Goal: Task Accomplishment & Management: Use online tool/utility

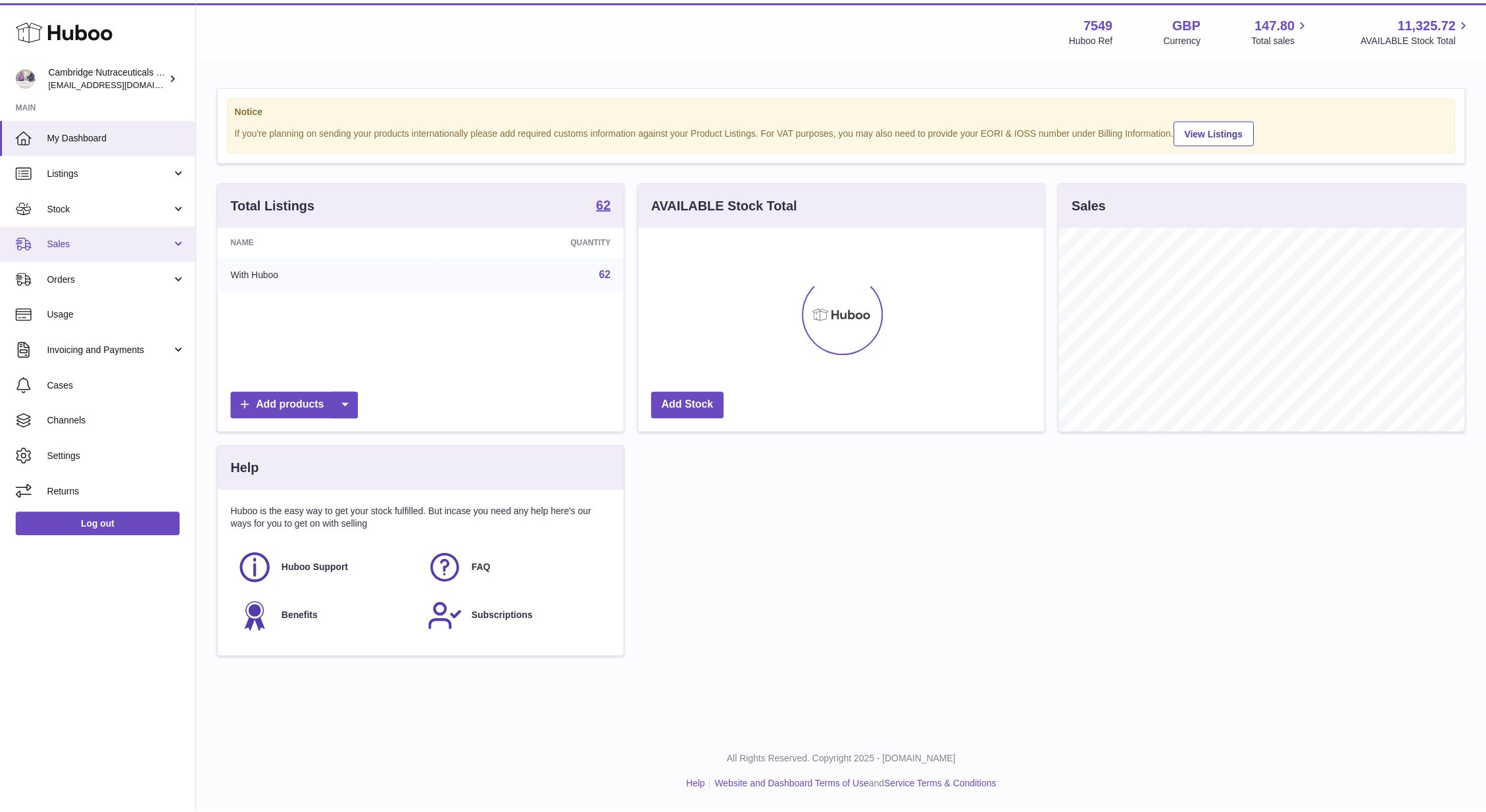
scroll to position [657367, 657321]
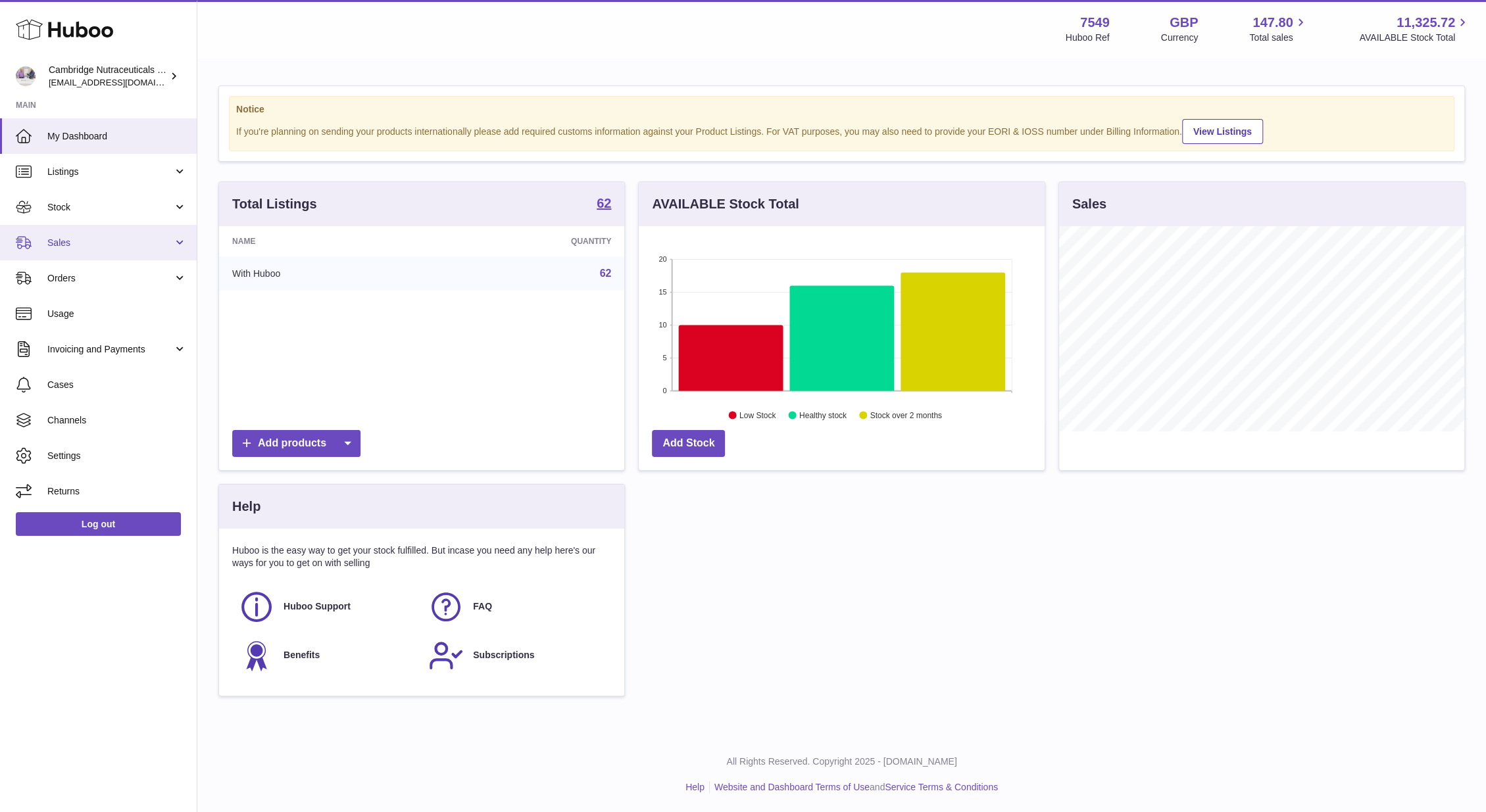
click at [57, 246] on span "Sales" at bounding box center [109, 243] width 125 height 12
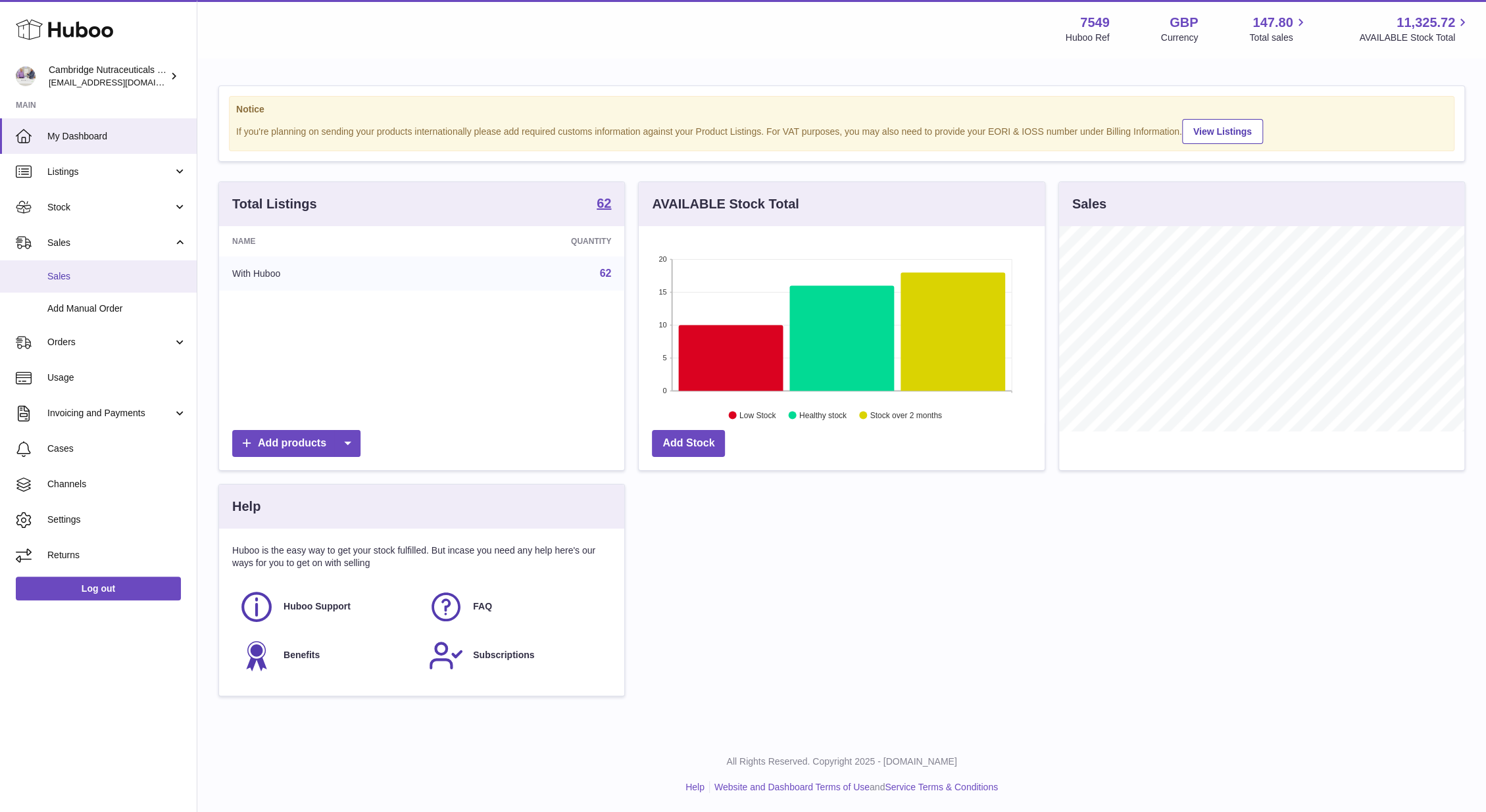
click at [71, 272] on span "Sales" at bounding box center [117, 276] width 139 height 12
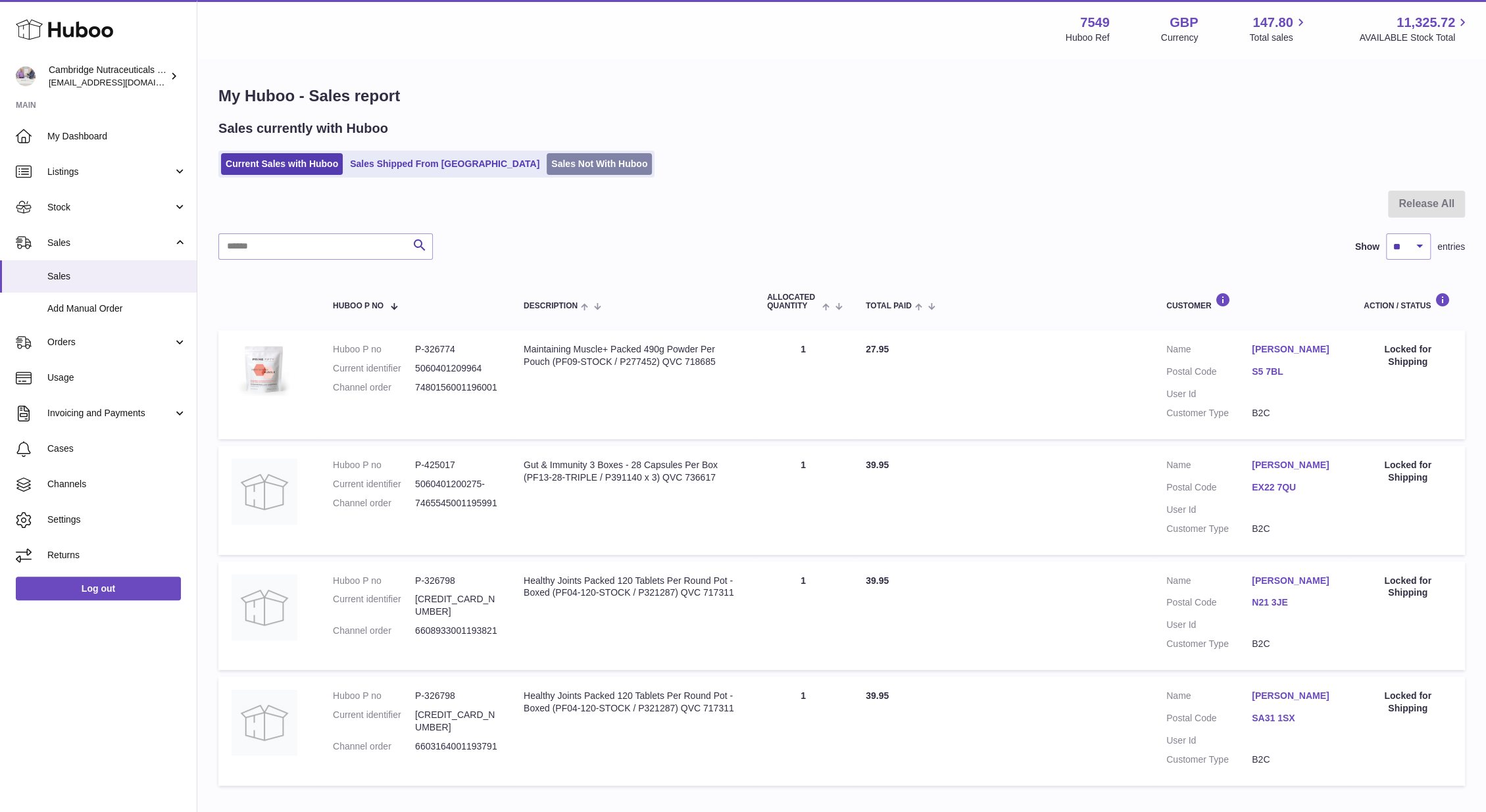
click at [546, 157] on link "Sales Not With Huboo" at bounding box center [598, 164] width 105 height 22
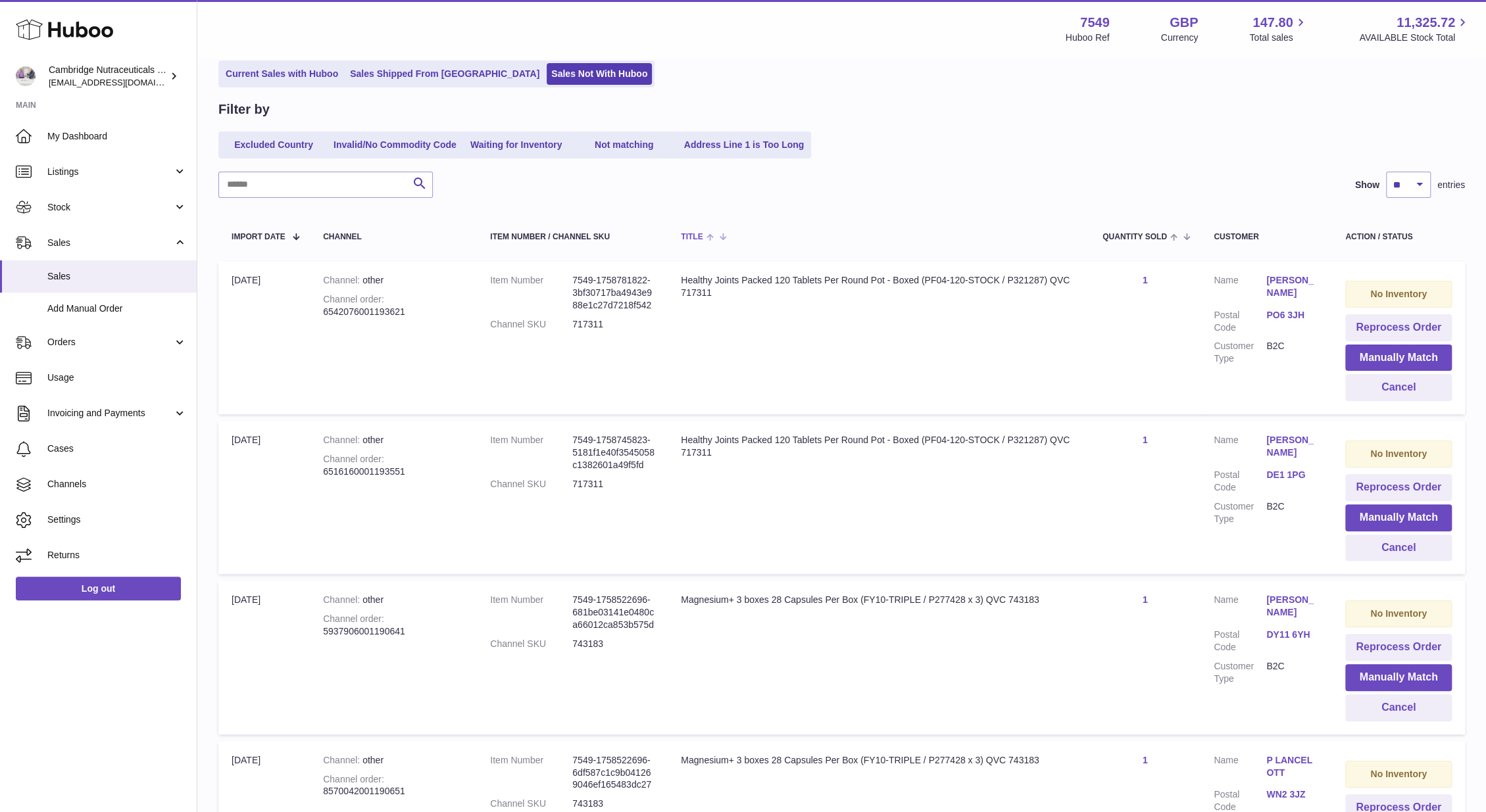
scroll to position [219, 0]
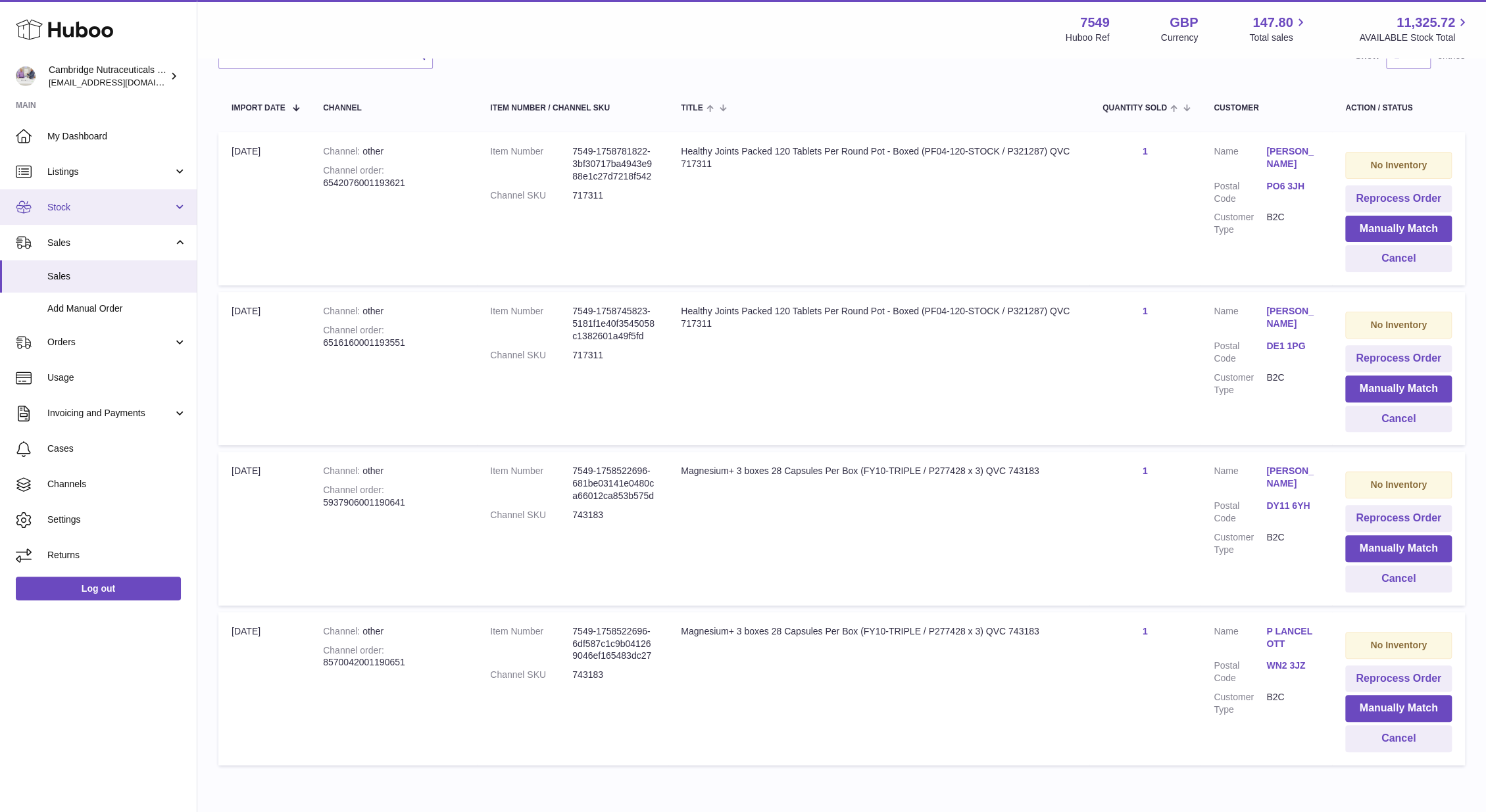
click at [92, 206] on span "Stock" at bounding box center [109, 207] width 125 height 12
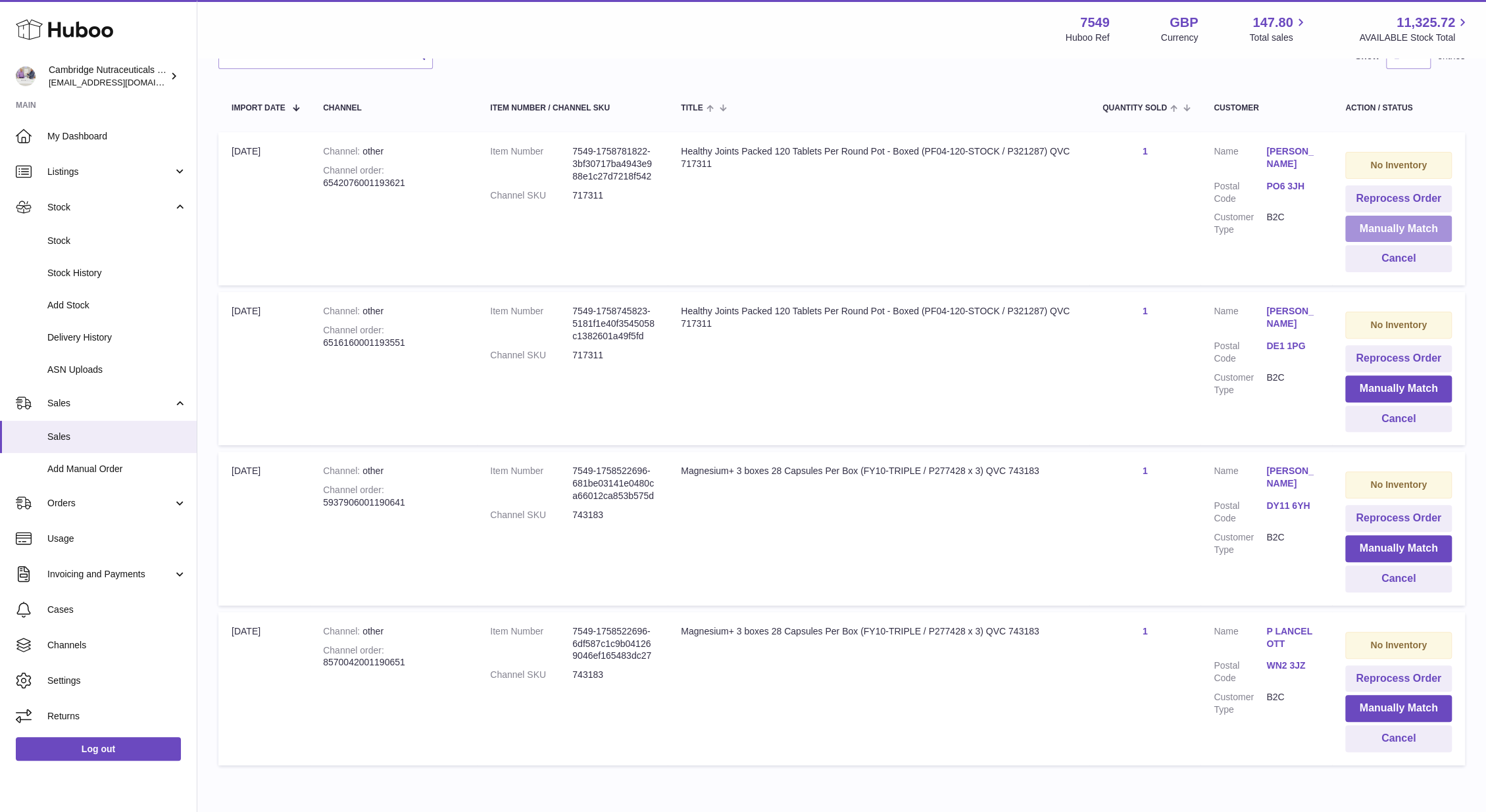
click at [1411, 230] on button "Manually Match" at bounding box center [1398, 229] width 107 height 27
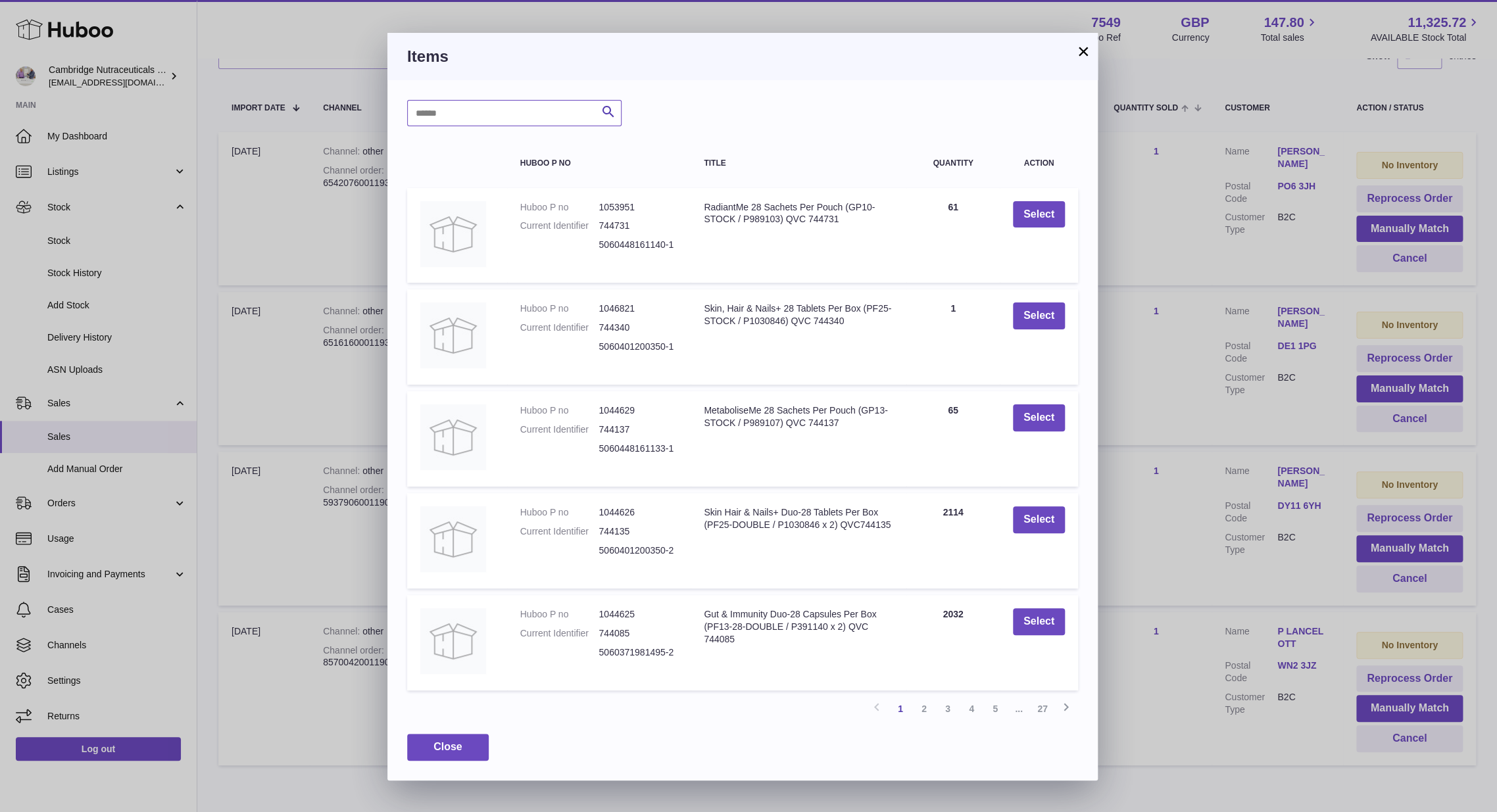
click at [458, 109] on input "text" at bounding box center [514, 113] width 214 height 26
type input "*******"
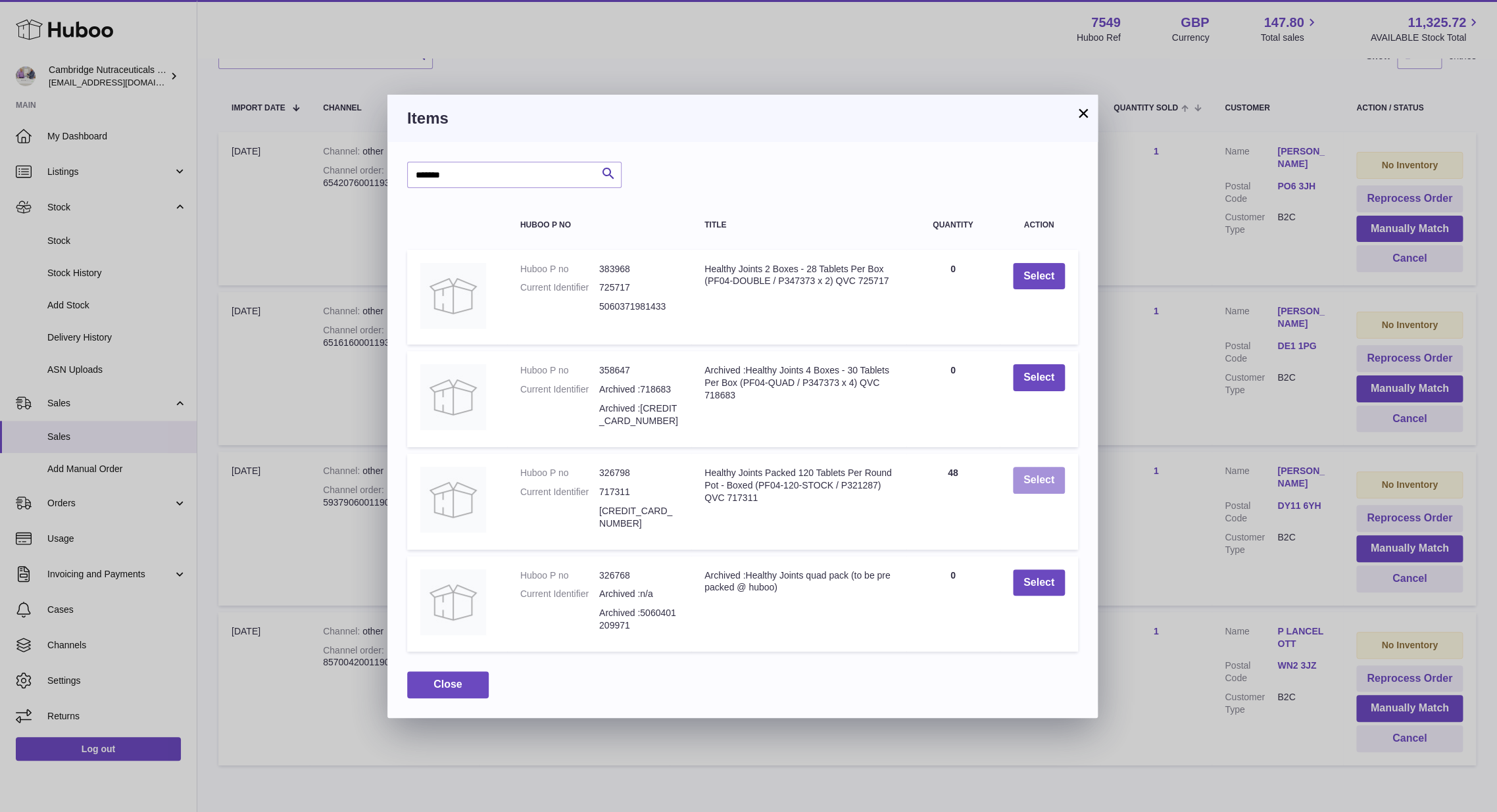
click at [1026, 486] on button "Select" at bounding box center [1039, 480] width 52 height 27
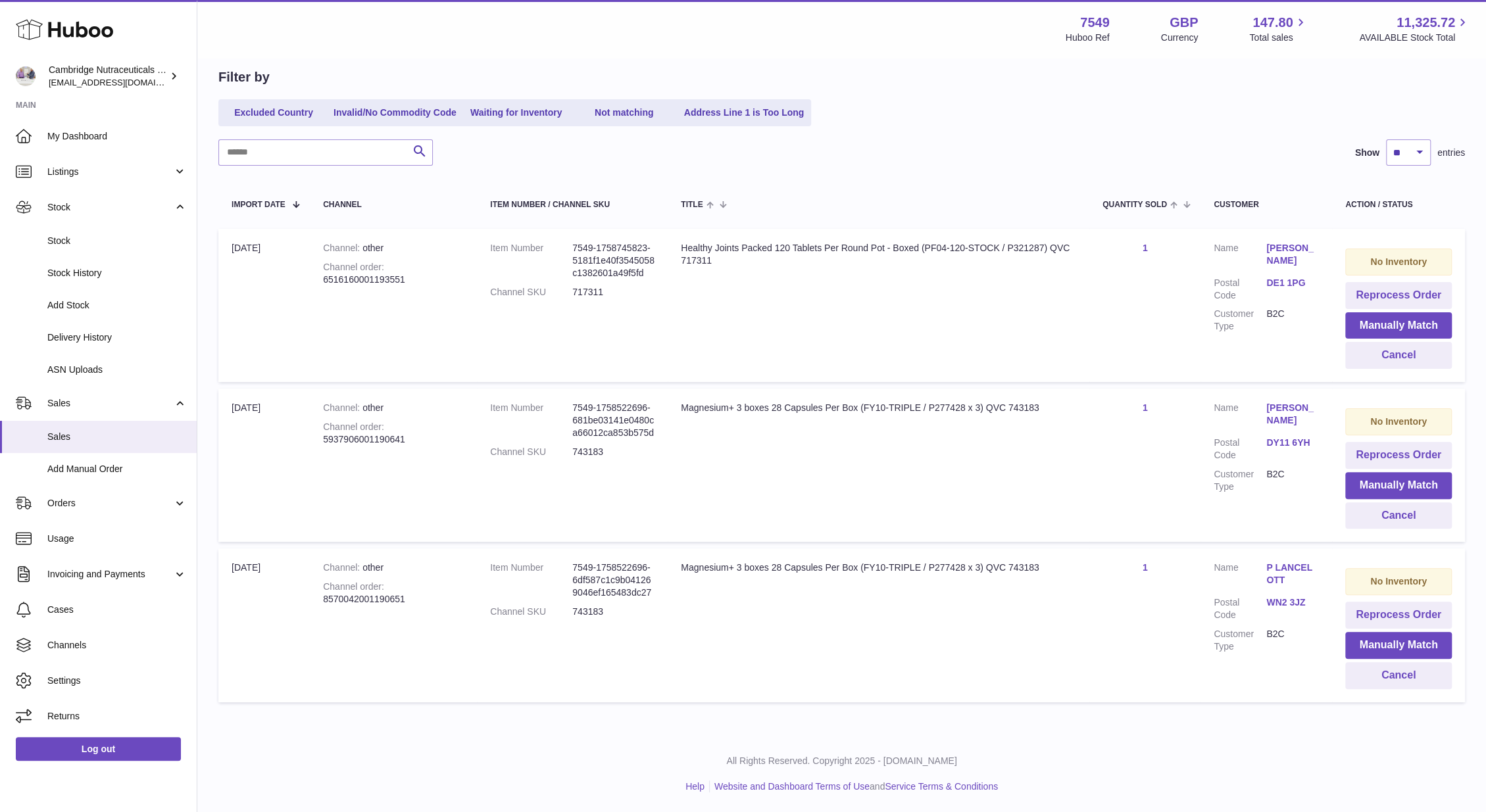
scroll to position [121, 0]
click at [1398, 645] on button "Manually Match" at bounding box center [1398, 646] width 107 height 27
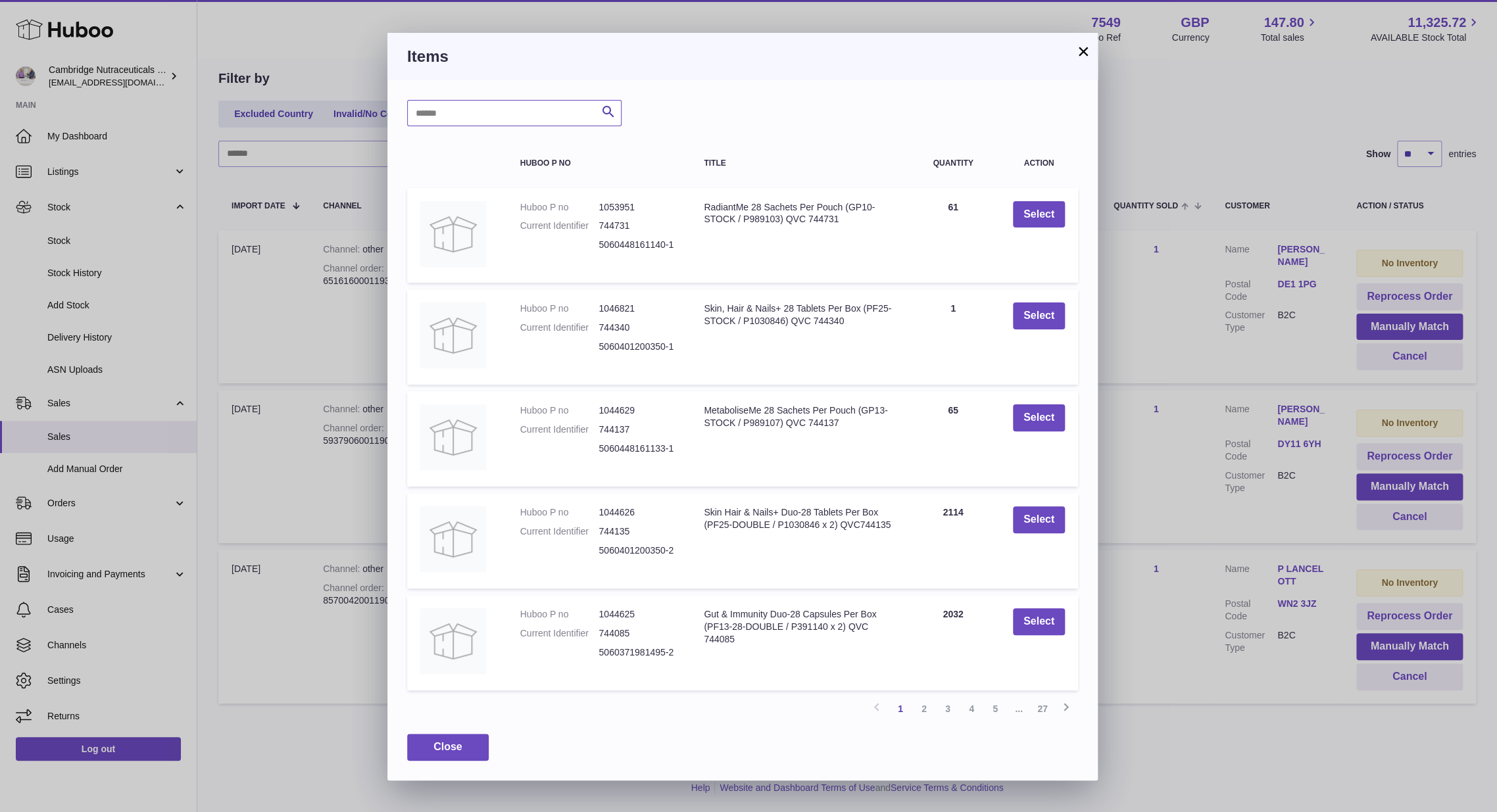
click at [517, 113] on input "text" at bounding box center [514, 113] width 214 height 26
type input "*********"
click at [1046, 421] on button "Select" at bounding box center [1039, 417] width 52 height 27
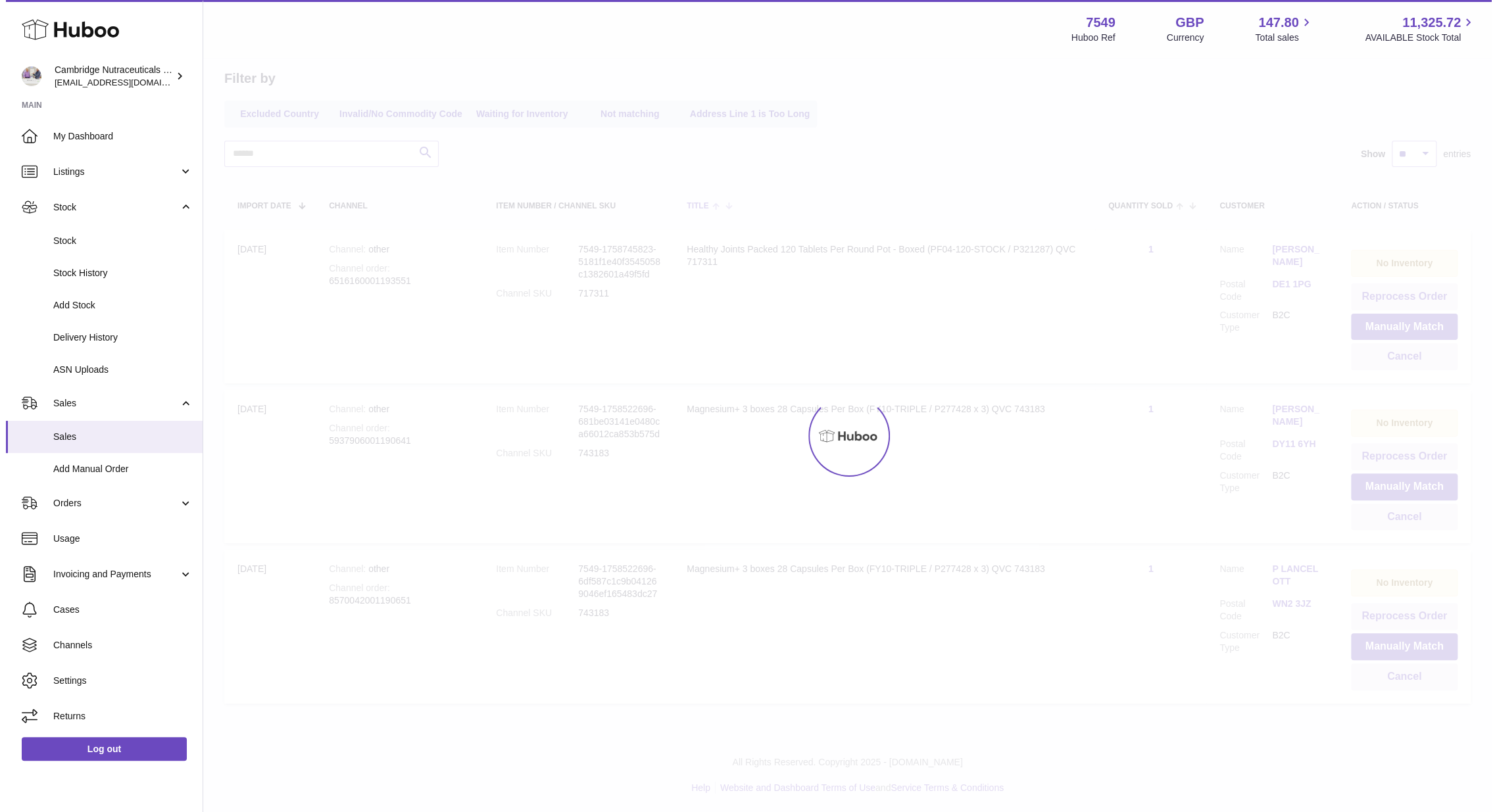
scroll to position [0, 0]
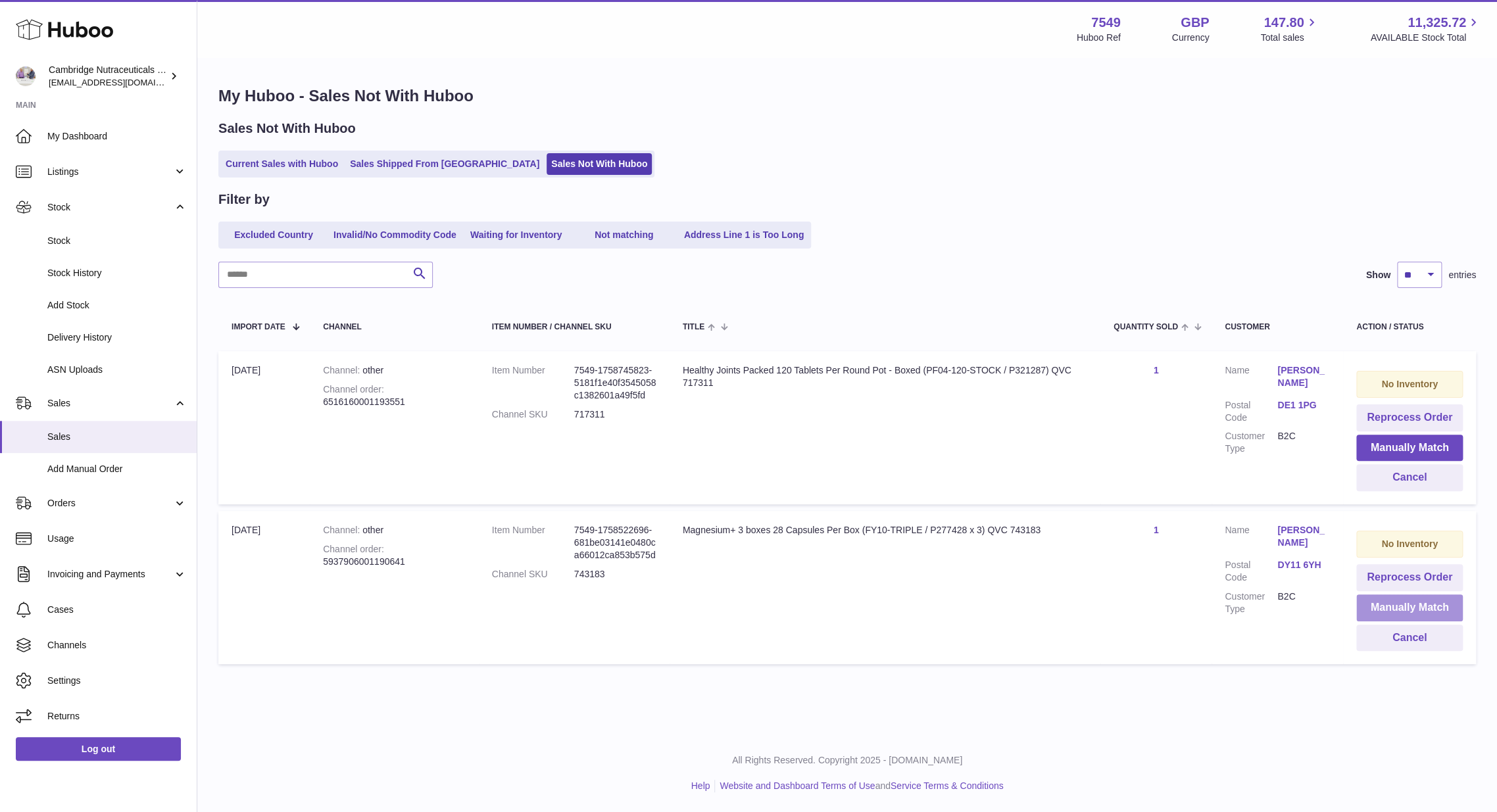
click at [1415, 609] on button "Manually Match" at bounding box center [1409, 608] width 107 height 27
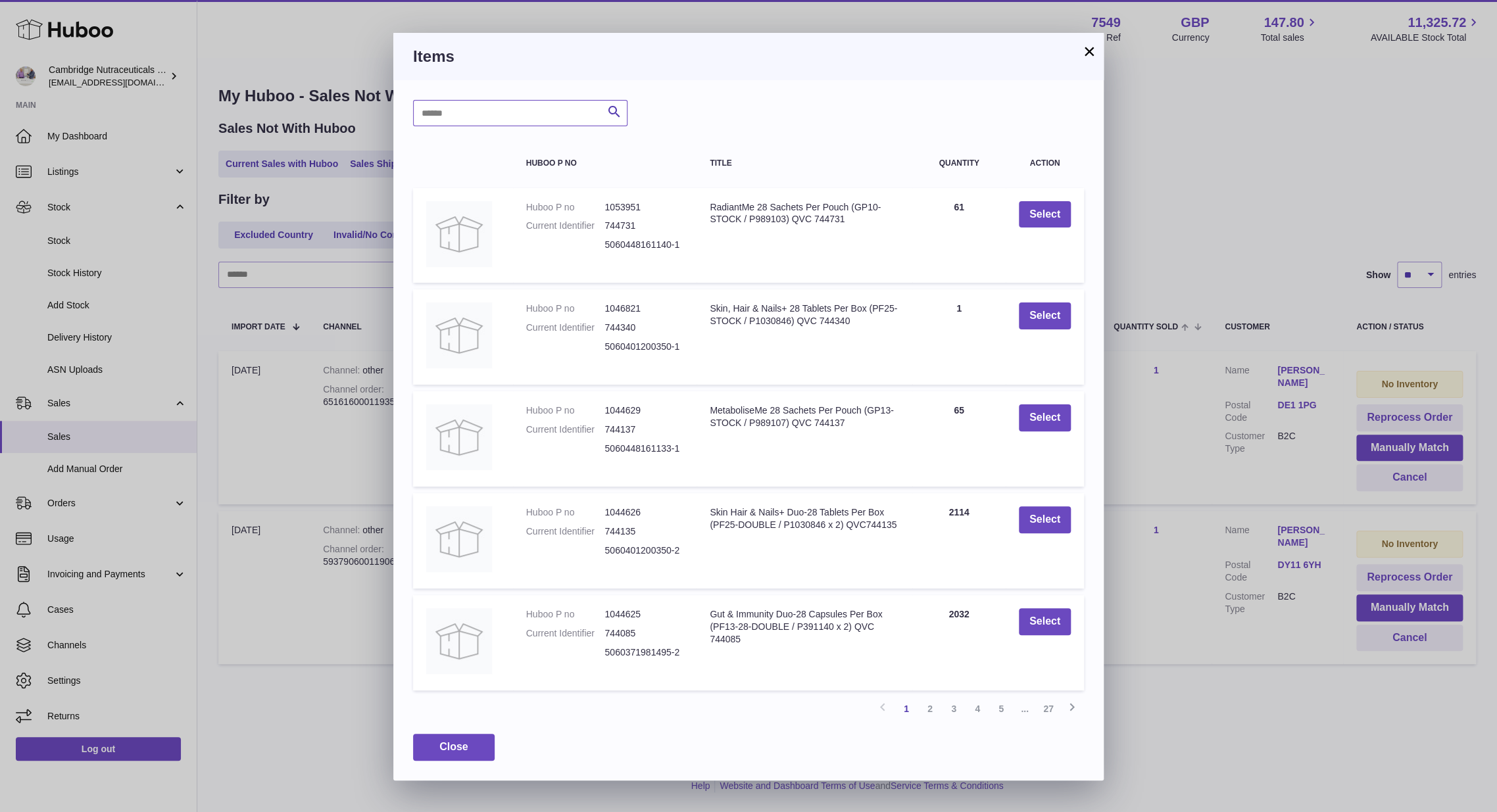
click at [496, 108] on input "text" at bounding box center [520, 113] width 214 height 26
type input "*********"
click at [1025, 419] on button "Select" at bounding box center [1045, 417] width 52 height 27
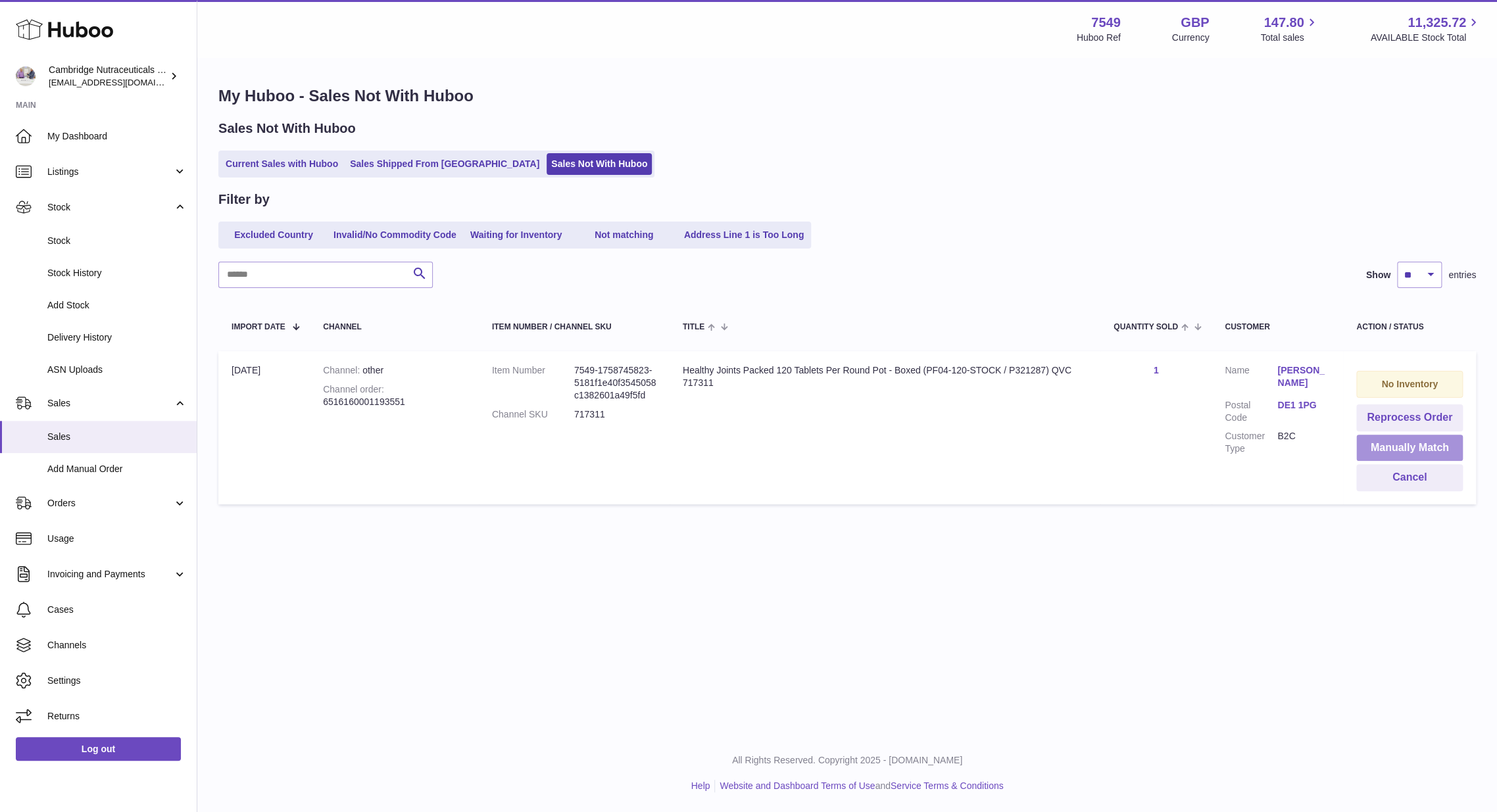
click at [1390, 449] on button "Manually Match" at bounding box center [1409, 448] width 107 height 27
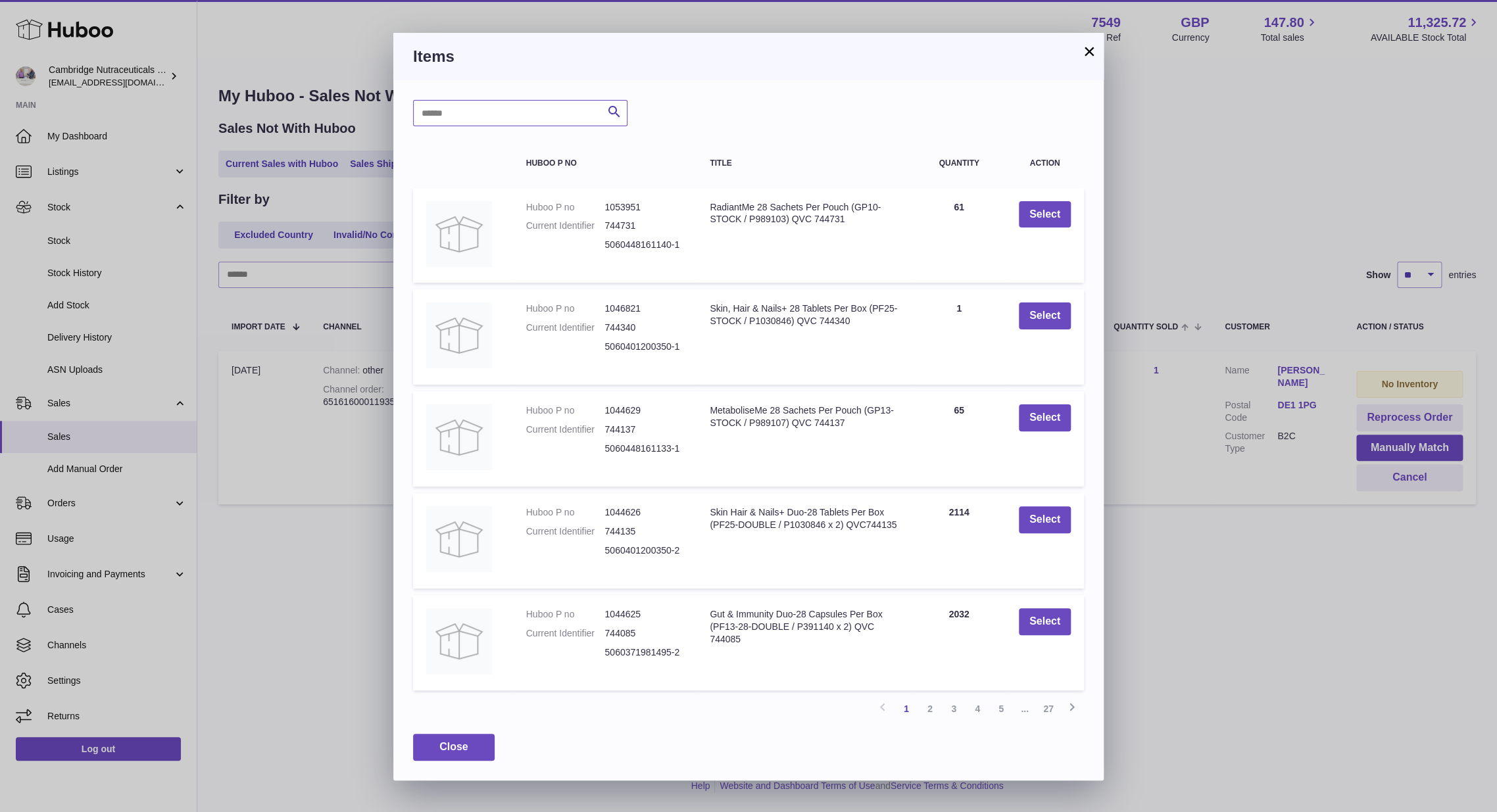
click at [522, 117] on input "text" at bounding box center [520, 113] width 214 height 26
type input "*******"
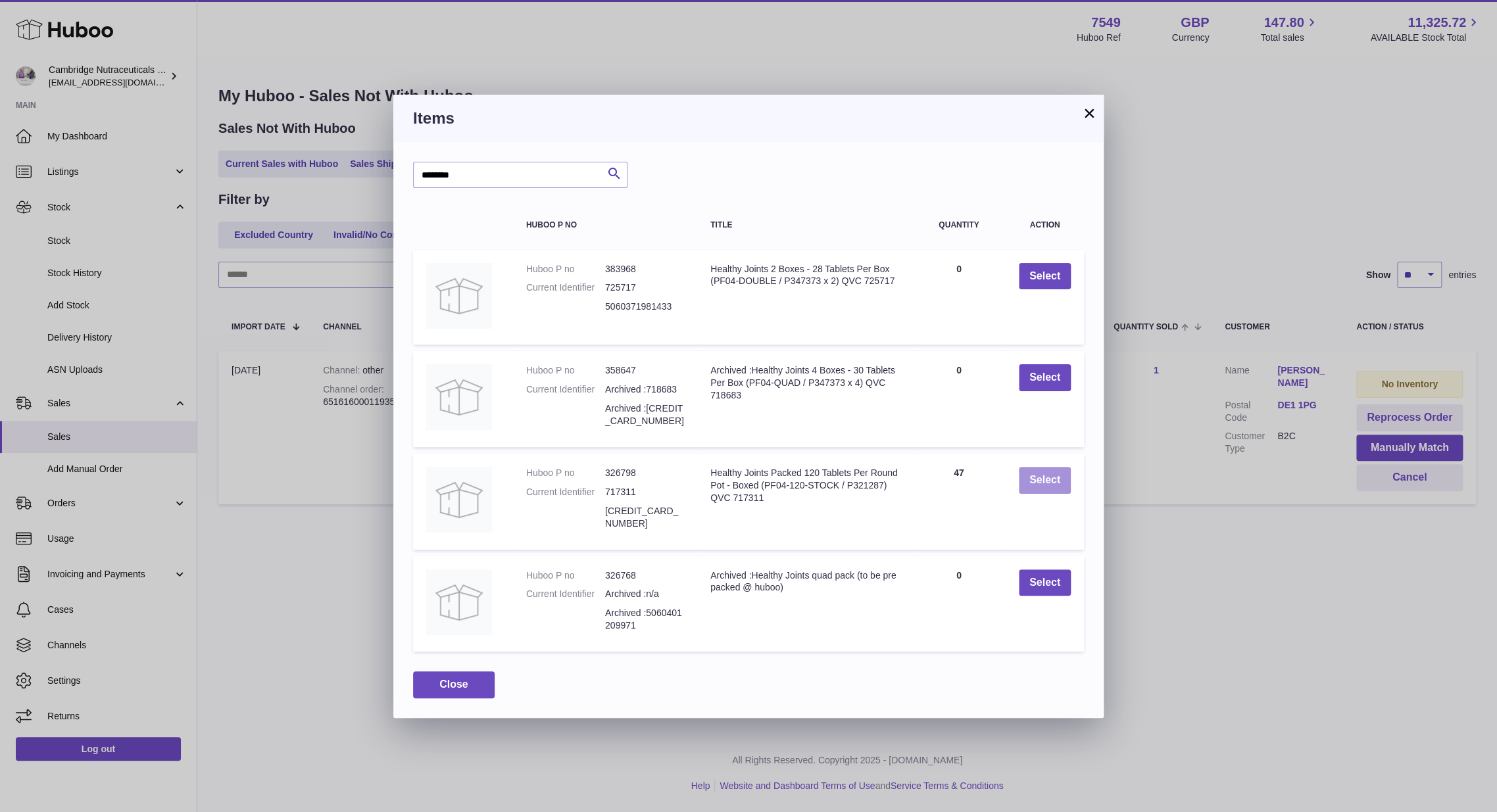
click at [1041, 482] on button "Select" at bounding box center [1045, 480] width 52 height 27
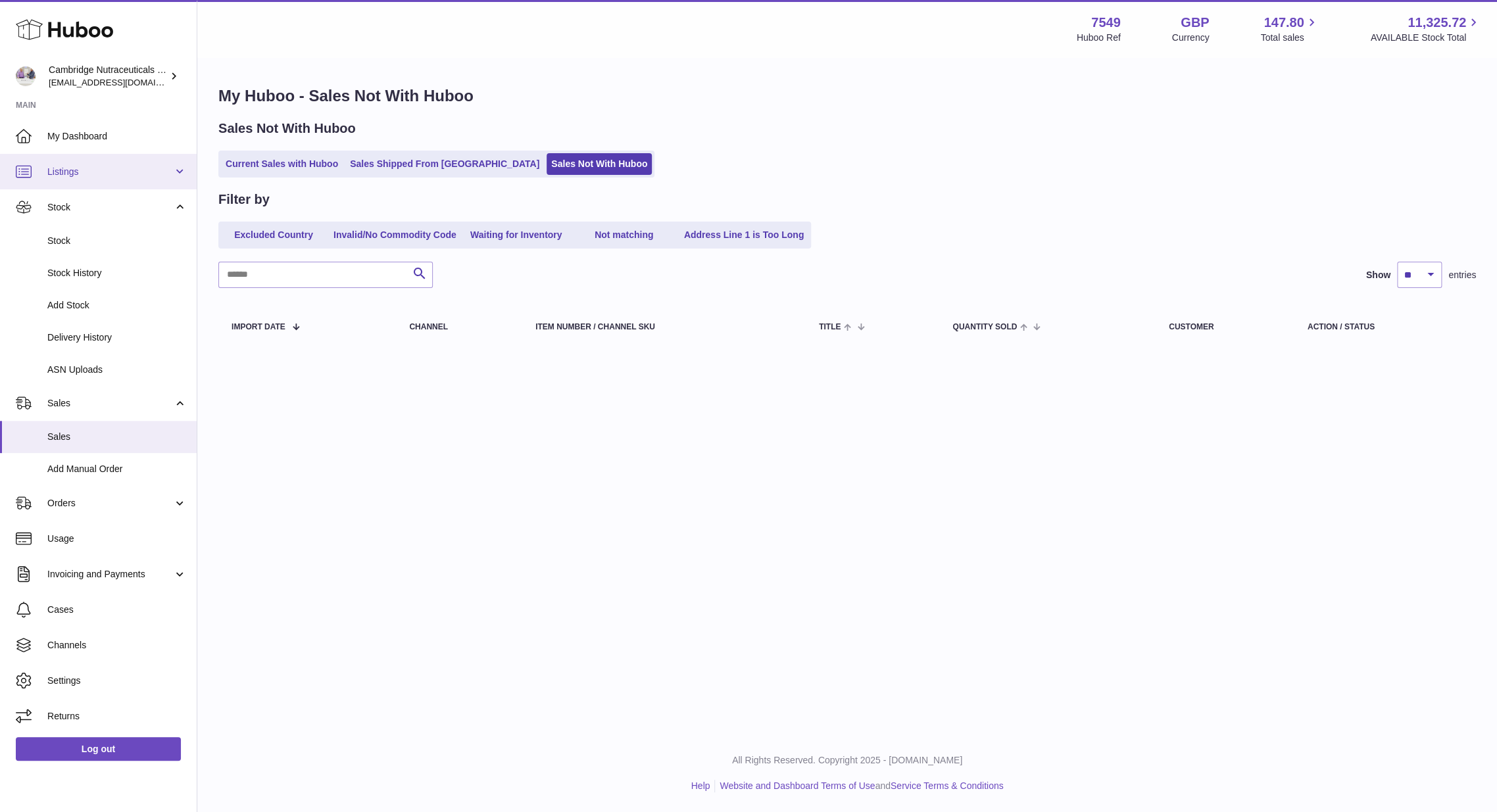
click at [112, 177] on span "Listings" at bounding box center [109, 172] width 125 height 12
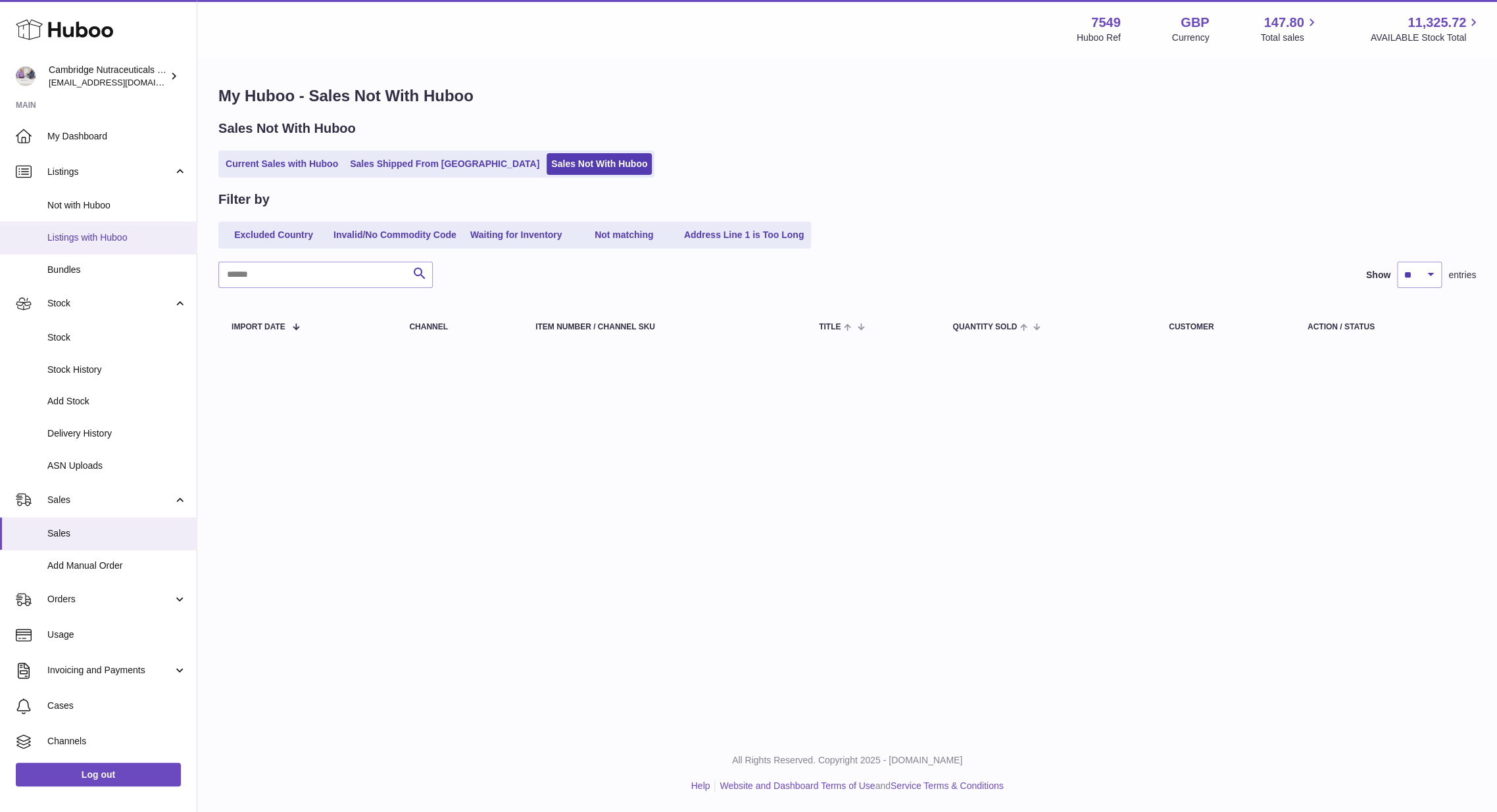
click at [104, 232] on span "Listings with Huboo" at bounding box center [117, 238] width 139 height 12
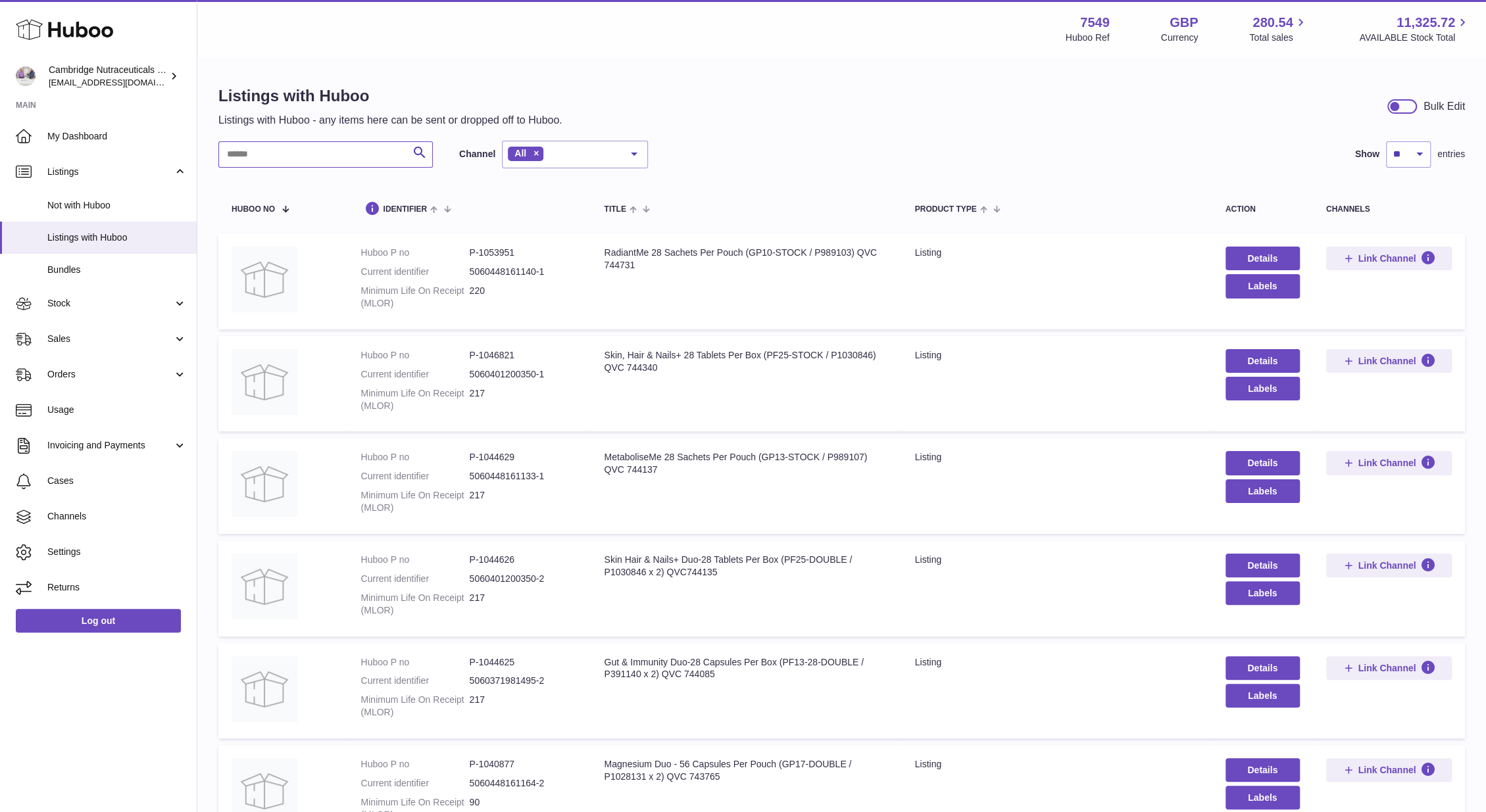
click at [296, 156] on input "text" at bounding box center [325, 154] width 214 height 26
type input "****"
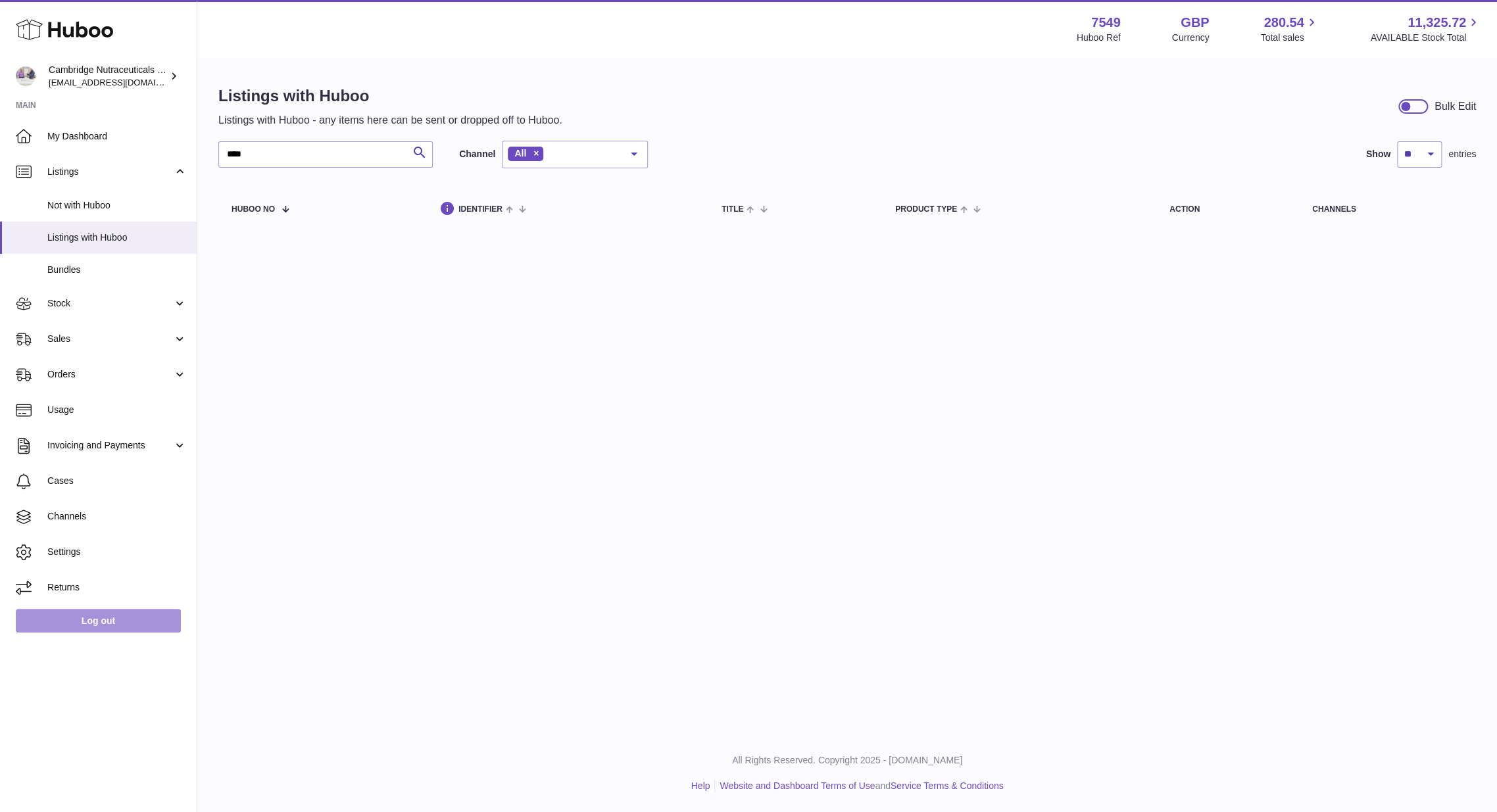
click at [100, 620] on link "Log out" at bounding box center [99, 621] width 165 height 24
